Goal: Information Seeking & Learning: Learn about a topic

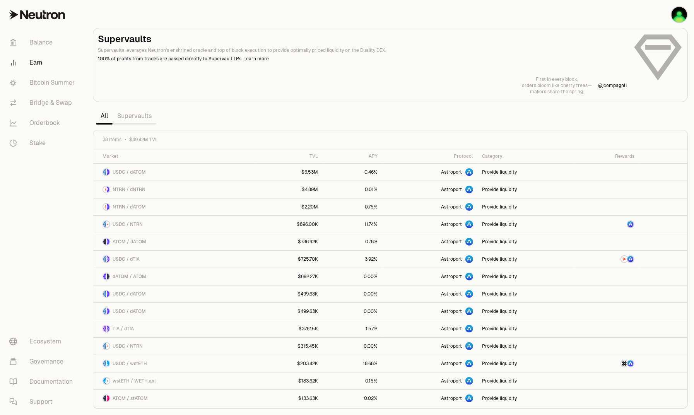
click at [131, 116] on link "Supervaults" at bounding box center [134, 115] width 44 height 15
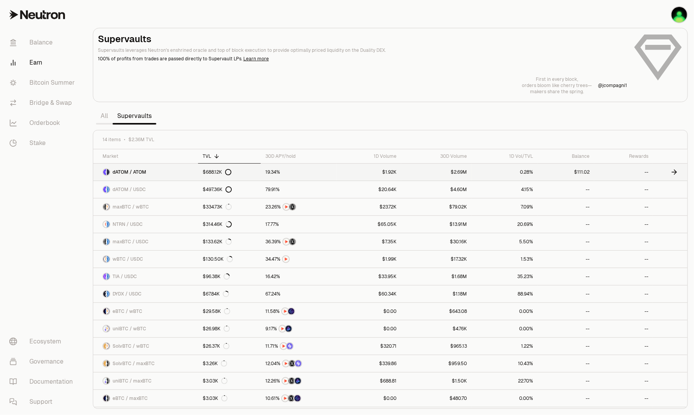
click at [124, 172] on span "dATOM / ATOM" at bounding box center [129, 172] width 34 height 6
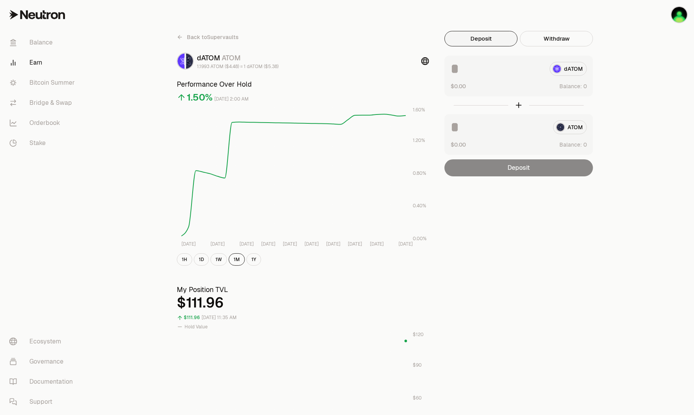
click at [656, 192] on div "Back to Supervaults dATOM ATOM 1.1993 ATOM ($4.48) = 1 dATOM ($5.38) Performanc…" at bounding box center [390, 366] width 607 height 733
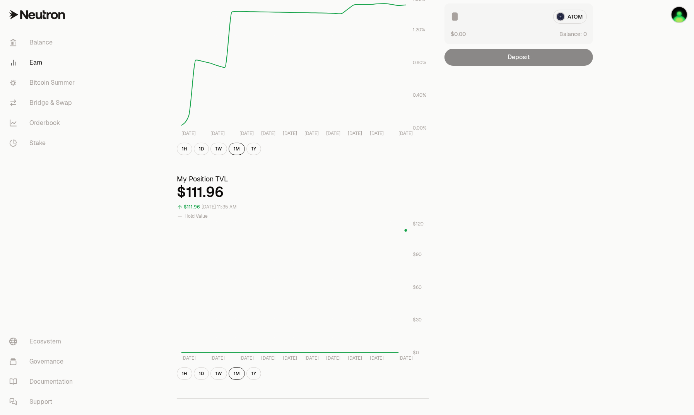
scroll to position [116, 0]
